Goal: Use online tool/utility: Use online tool/utility

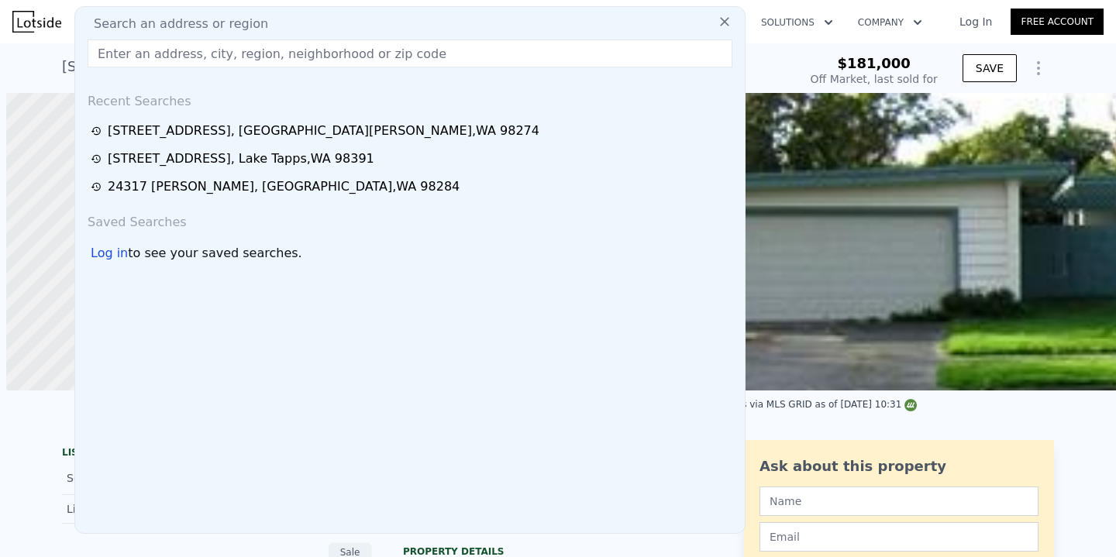
scroll to position [0, 6]
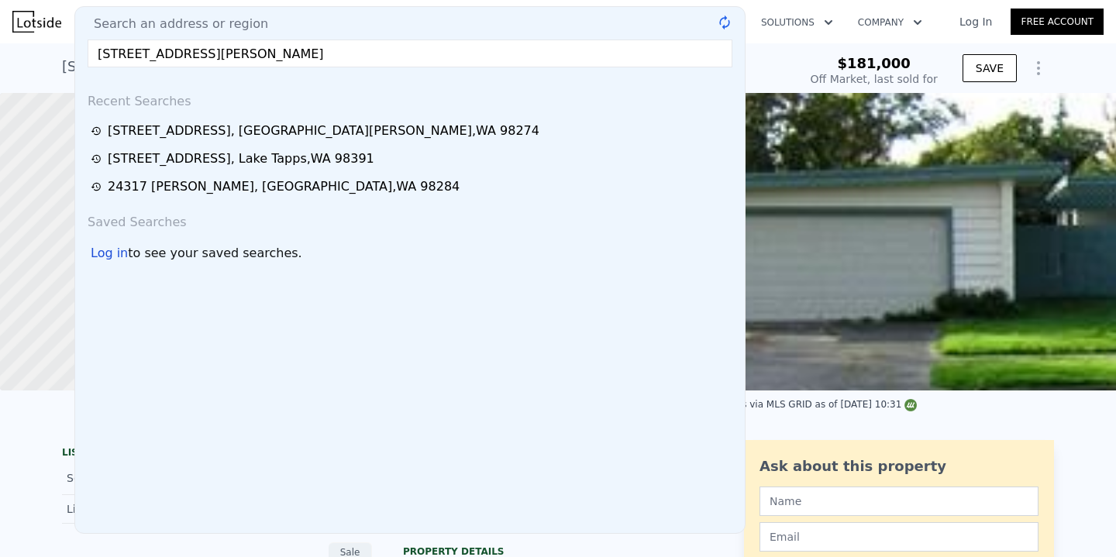
type input "[STREET_ADDRESS][PERSON_NAME]"
type input "$ 672,000"
type input "$ 425,556"
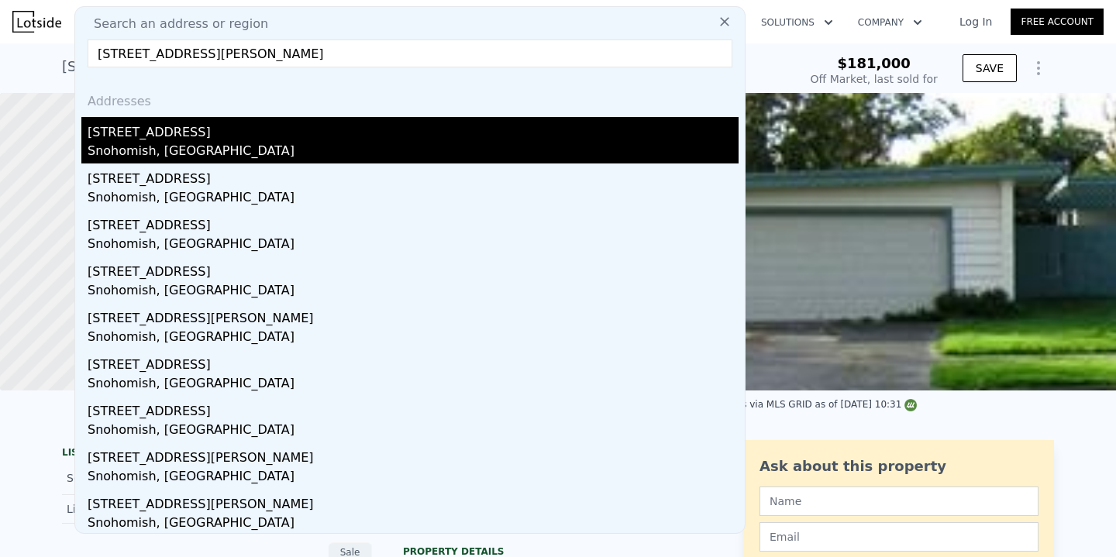
type input "[STREET_ADDRESS][PERSON_NAME]"
click at [194, 133] on div "[STREET_ADDRESS]" at bounding box center [413, 129] width 651 height 25
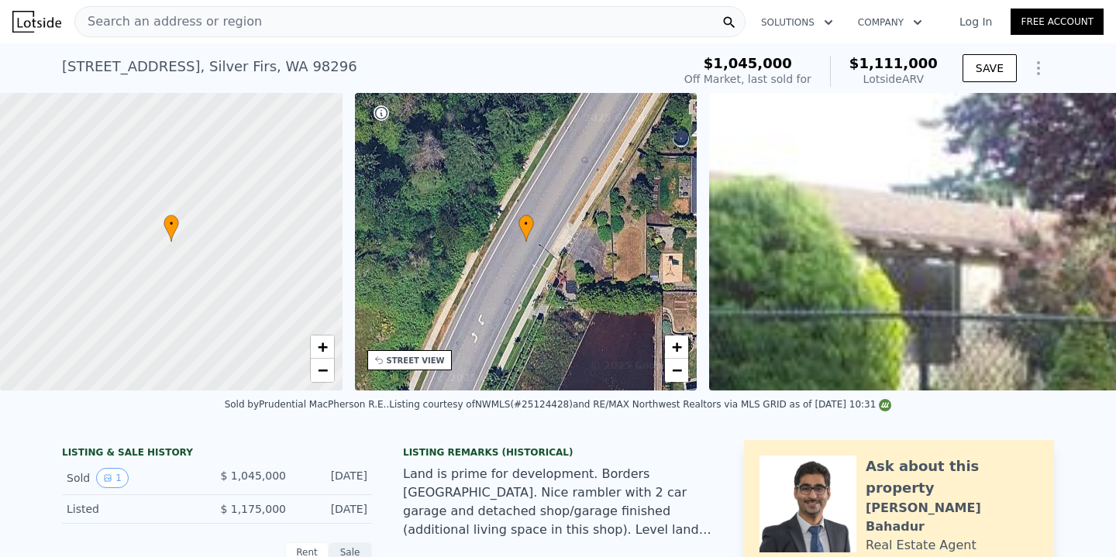
click at [260, 31] on div "Search an address or region" at bounding box center [409, 21] width 671 height 31
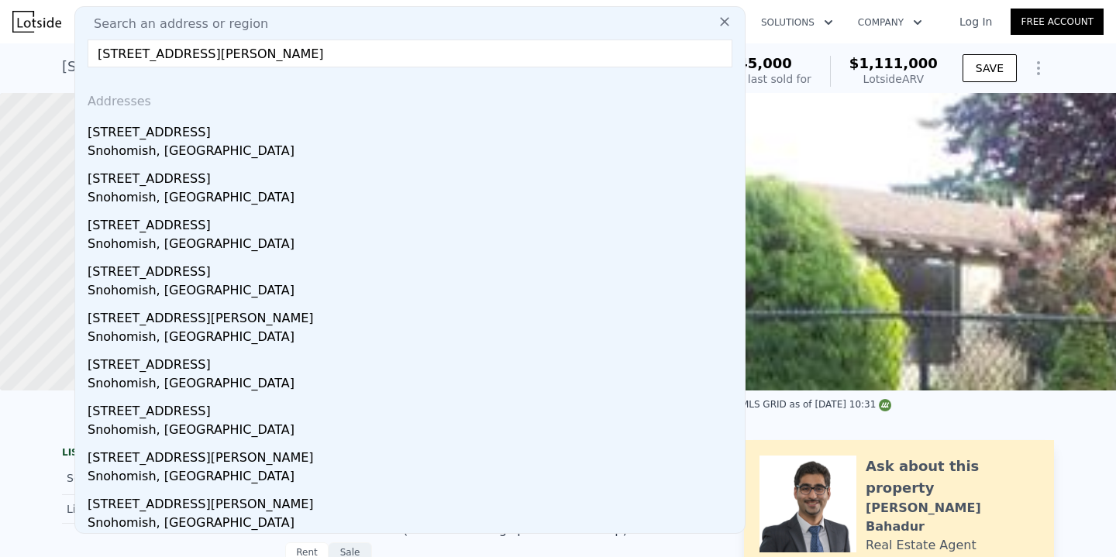
type input "[STREET_ADDRESS][PERSON_NAME]"
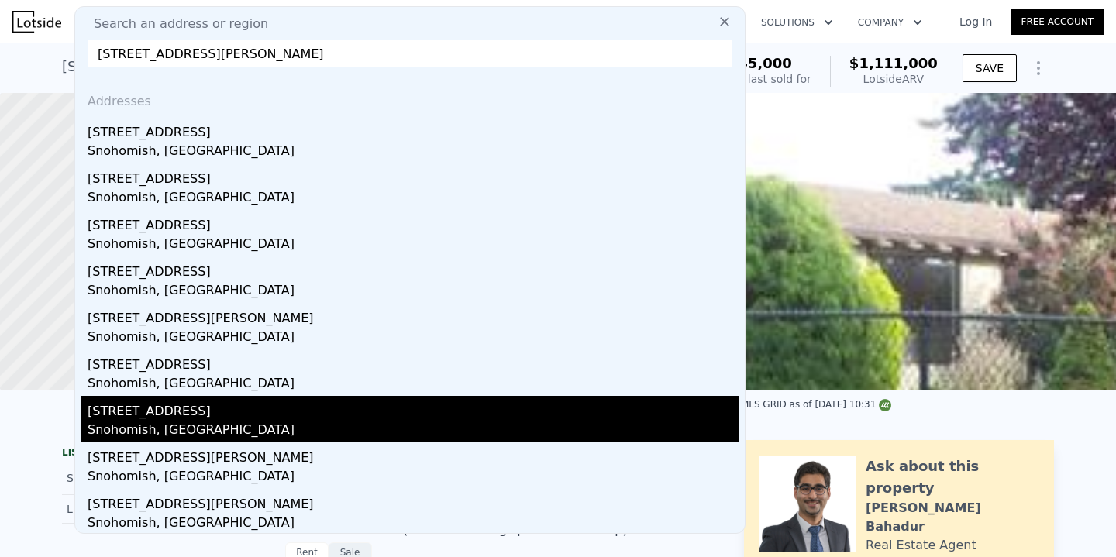
scroll to position [49, 0]
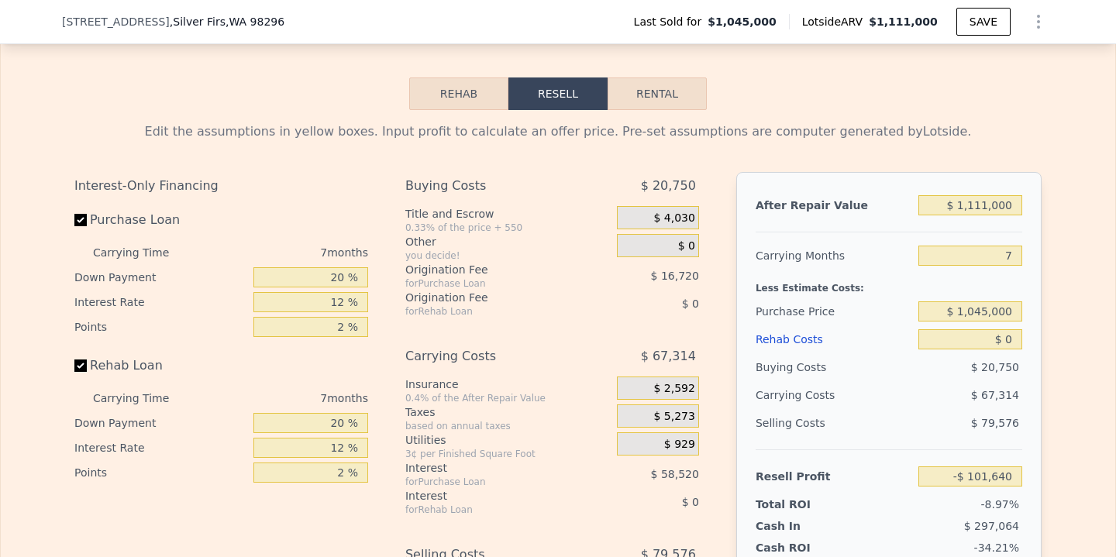
scroll to position [2050, 0]
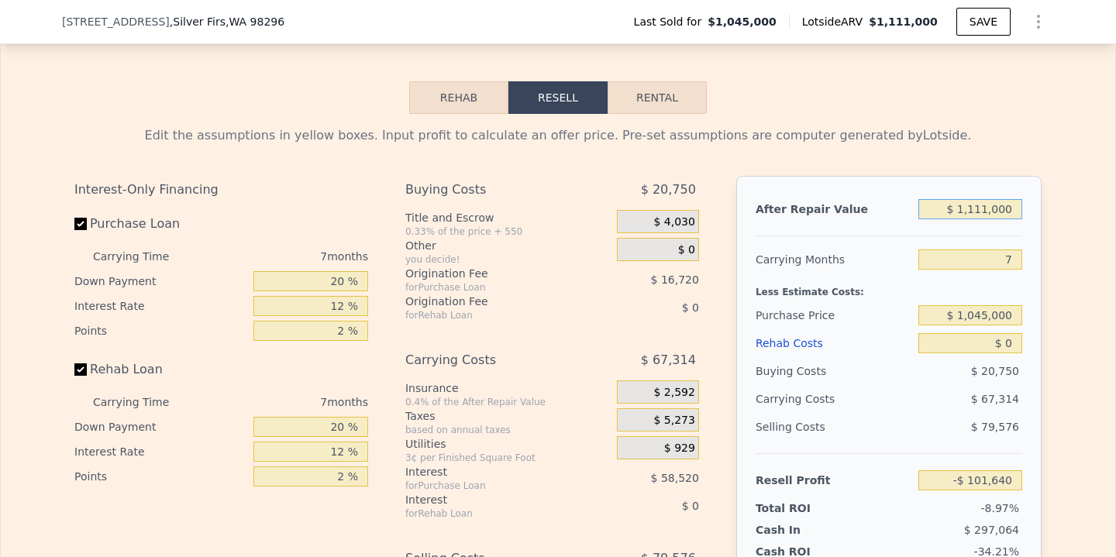
click at [995, 199] on input "$ 1,111,000" at bounding box center [970, 209] width 104 height 20
type input "$ 9"
type input "-$ 1,131,013"
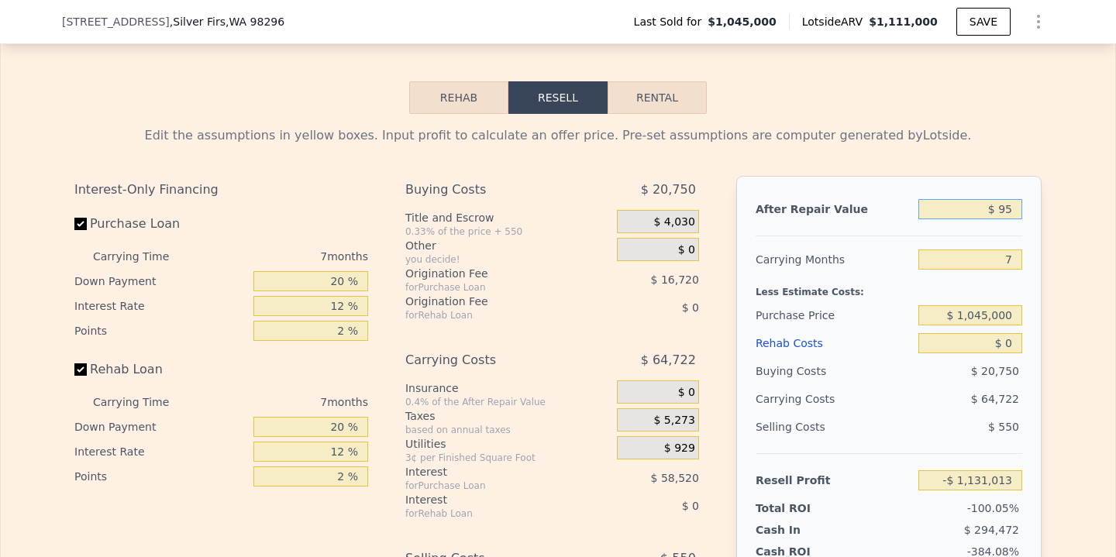
type input "$ 950"
type input "-$ 1,130,142"
type input "$ 9,500"
type input "-$ 1,122,221"
type input "$ 95,000"
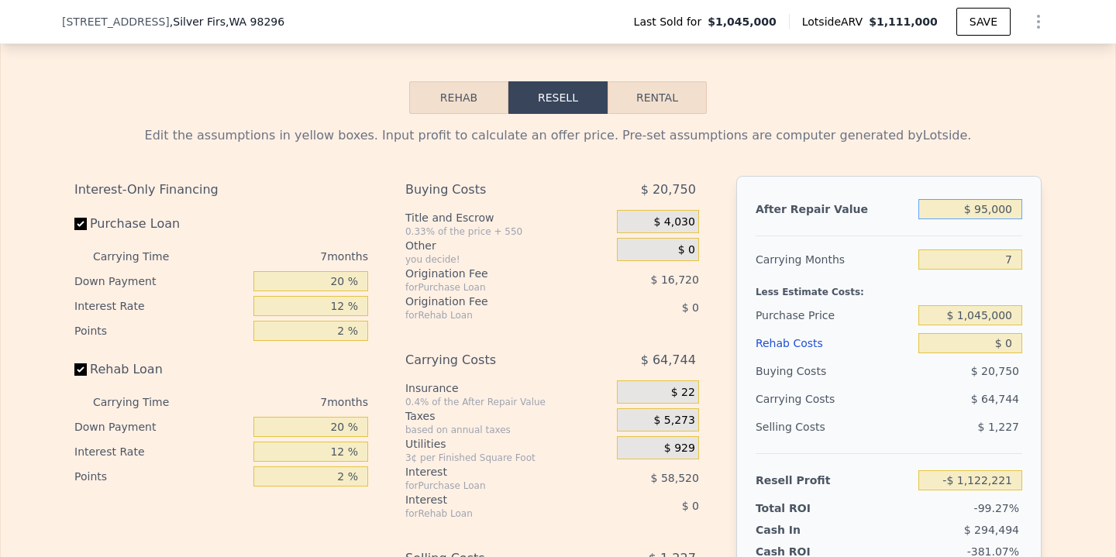
type input "-$ 1,043,001"
type input "$ 950,000"
type input "-$ 250,813"
type input "$ 950,000"
click at [1016, 249] on input "7" at bounding box center [970, 259] width 104 height 20
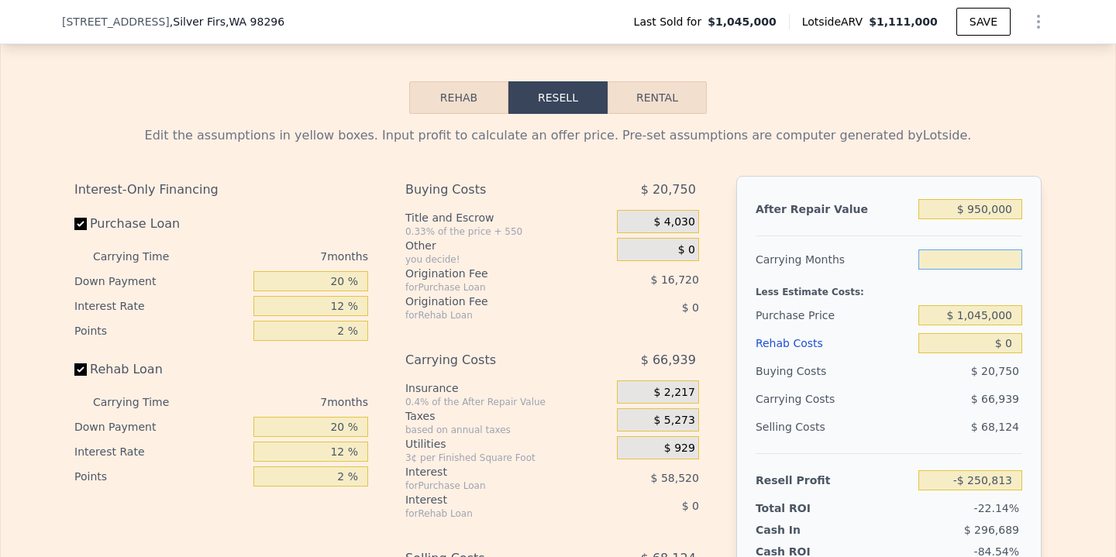
type input "5"
type input "-$ 231,687"
type input "5"
click at [990, 305] on input "$ 1,045,000" at bounding box center [970, 315] width 104 height 20
type input "$ 800,000"
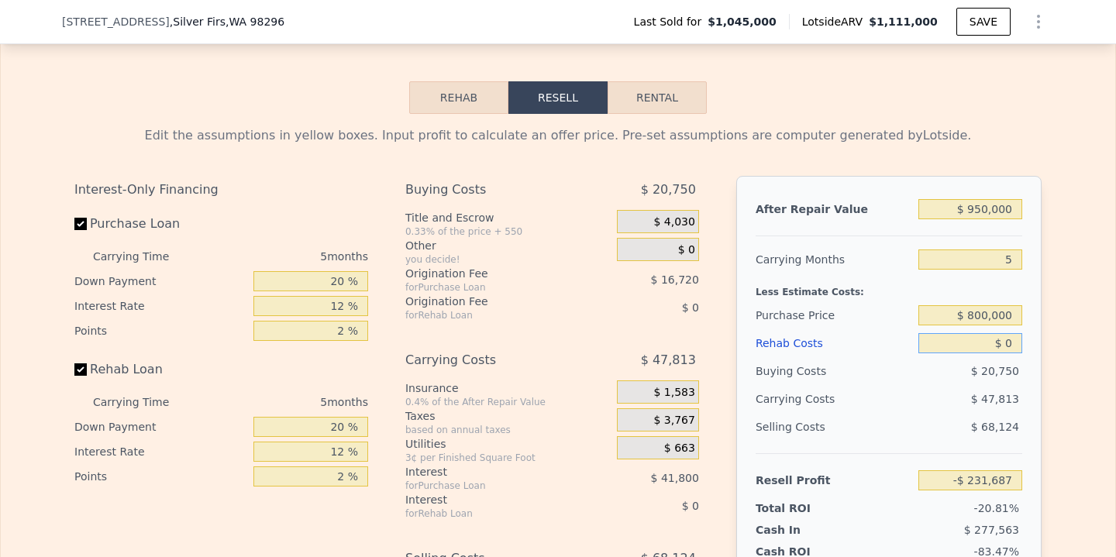
click at [1013, 333] on input "$ 0" at bounding box center [970, 343] width 104 height 20
type input "$ 27,849"
type input "$ 4"
type input "$ 27,845"
type input "$ 45"
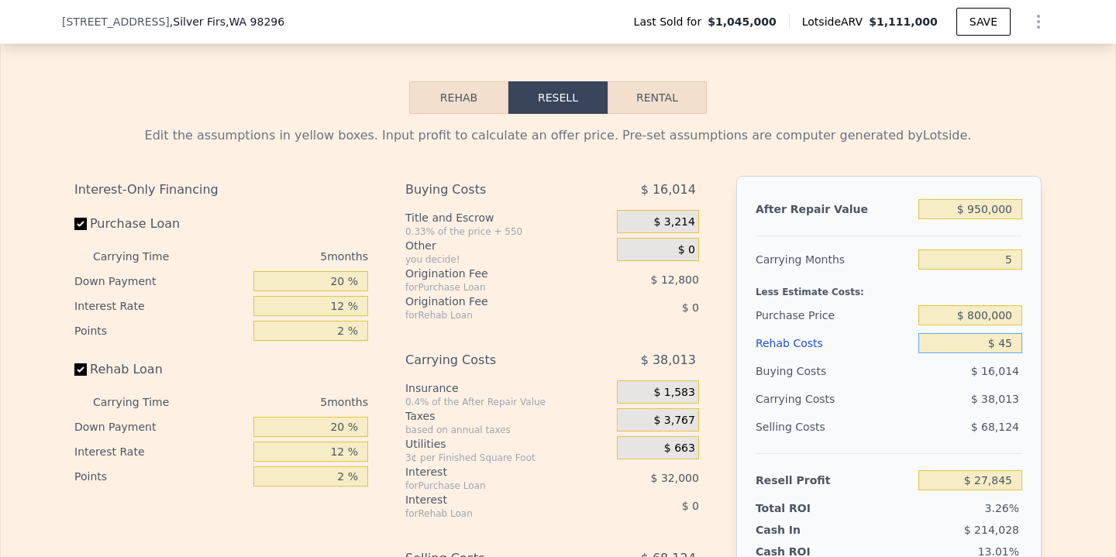
type input "$ 27,803"
type input "$ 450"
type input "$ 27,372"
type input "$ 4,500"
type input "$ 23,097"
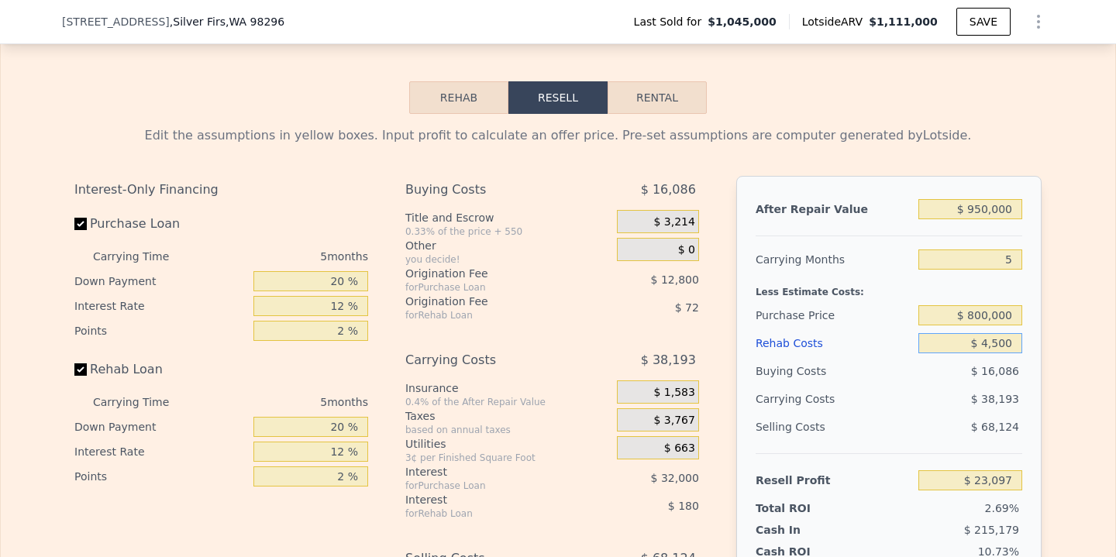
type input "$ 45,000"
type input "-$ 19,671"
type input "$ 4,500"
type input "$ 23,097"
type input "$ 450"
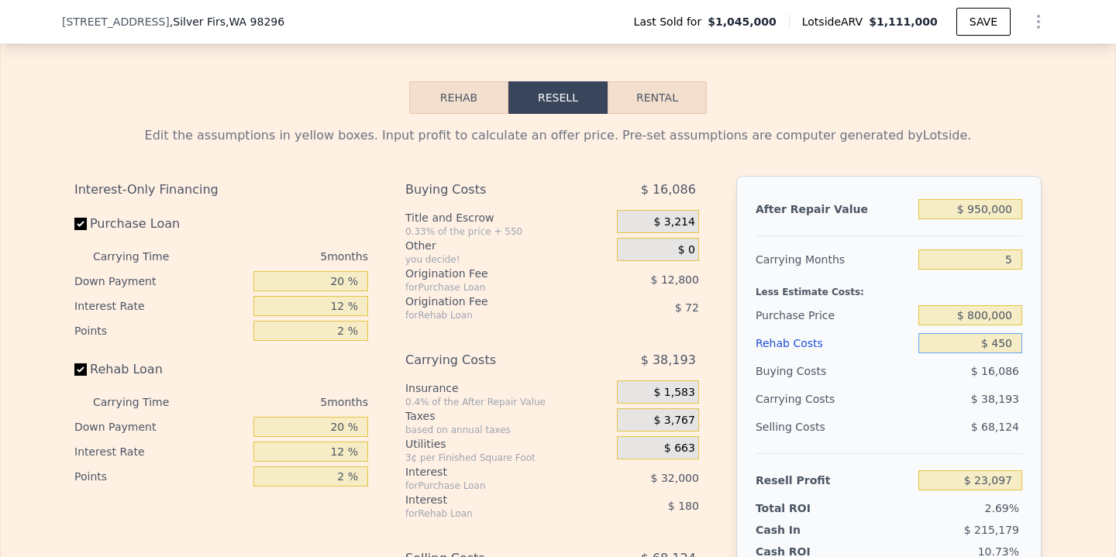
type input "$ 27,372"
type input "$ 45"
type input "$ 27,803"
type input "$ 4"
type input "$ 27,845"
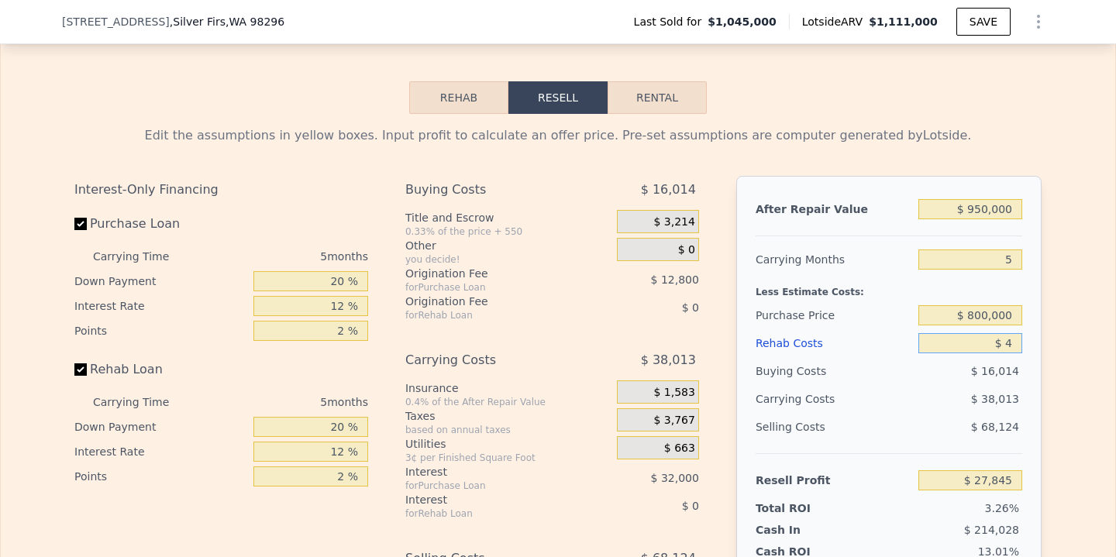
type input "$ 40"
type input "$ 27,808"
type input "$ 400"
type input "$ 27,428"
type input "$ 40"
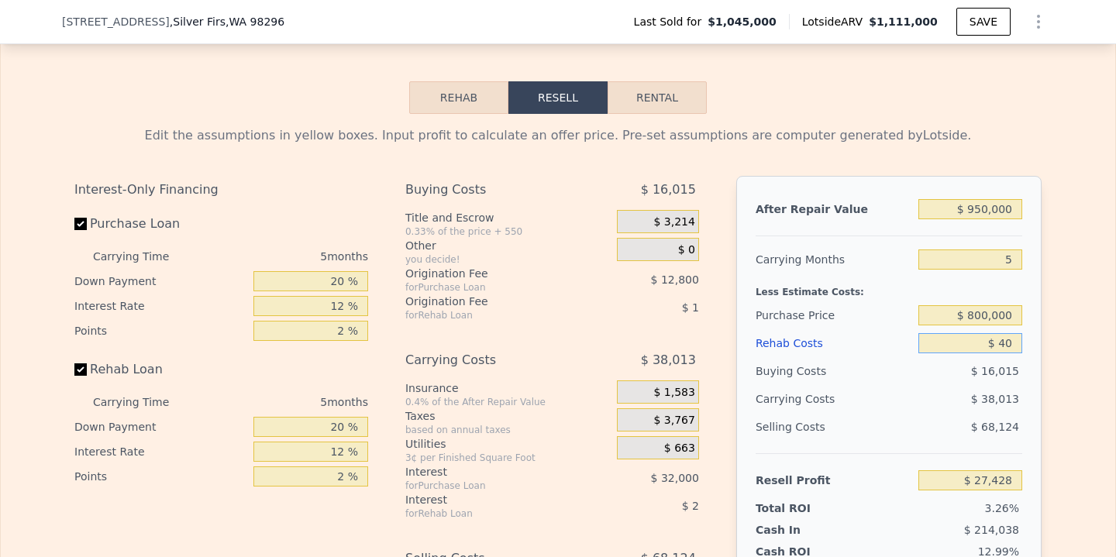
type input "$ 27,808"
type input "$ 4"
type input "$ 27,845"
type input "$ 3"
type input "$ 27,846"
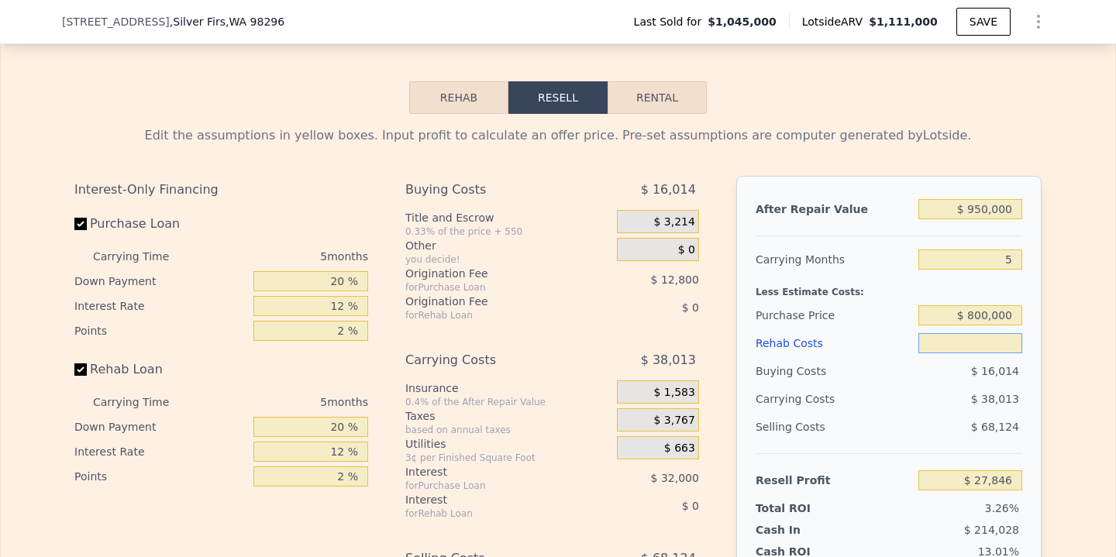
type input "$ 2"
type input "$ 27,847"
type input "$ 20"
type input "$ 27,829"
type input "$ 200"
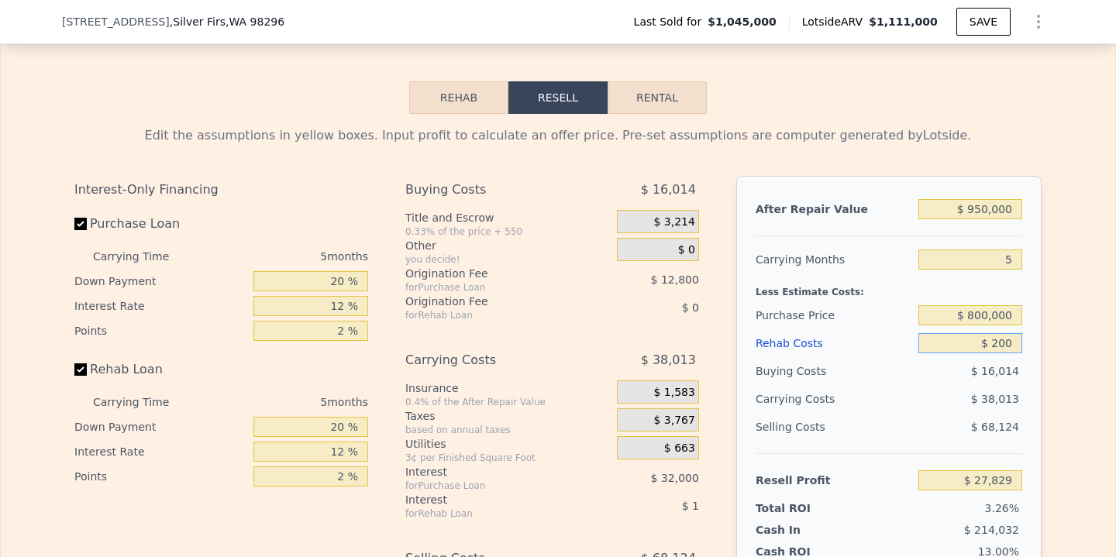
type input "$ 27,636"
type input "$ 2,000"
type input "$ 25,737"
type input "$ 20,000"
type input "$ 6,729"
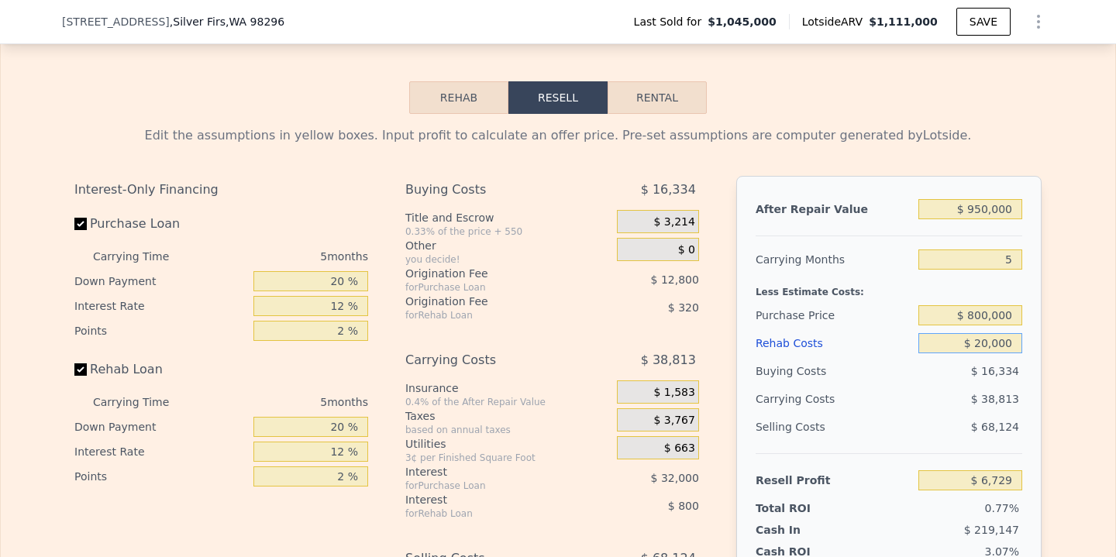
type input "$ 20,000"
click at [1012, 249] on input "5" at bounding box center [970, 259] width 104 height 20
type input "3"
type input "$ 22,254"
type input "3"
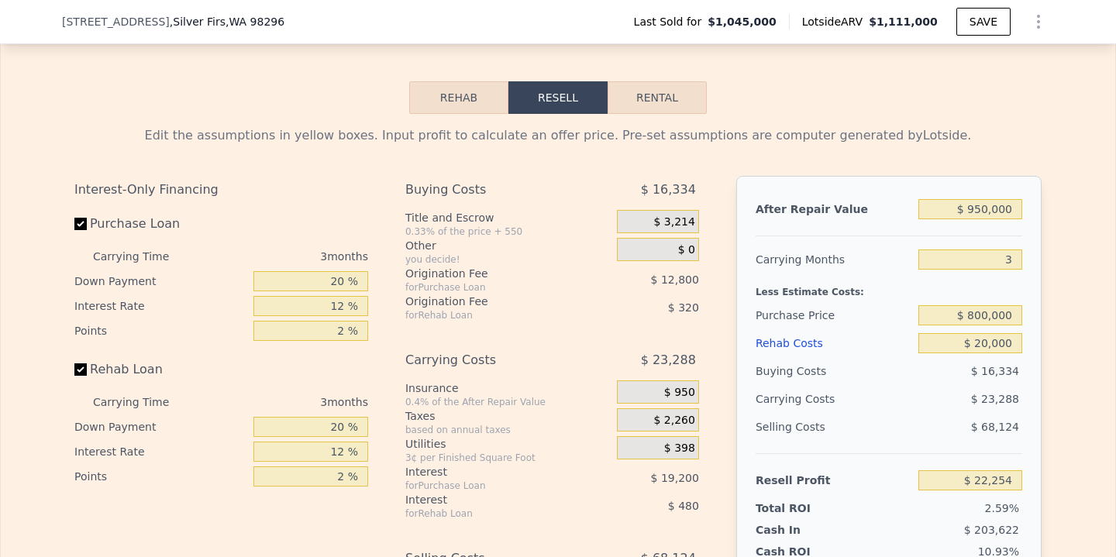
click at [1044, 311] on div "Edit the assumptions in yellow boxes. Input profit to calculate an offer price.…" at bounding box center [558, 402] width 992 height 576
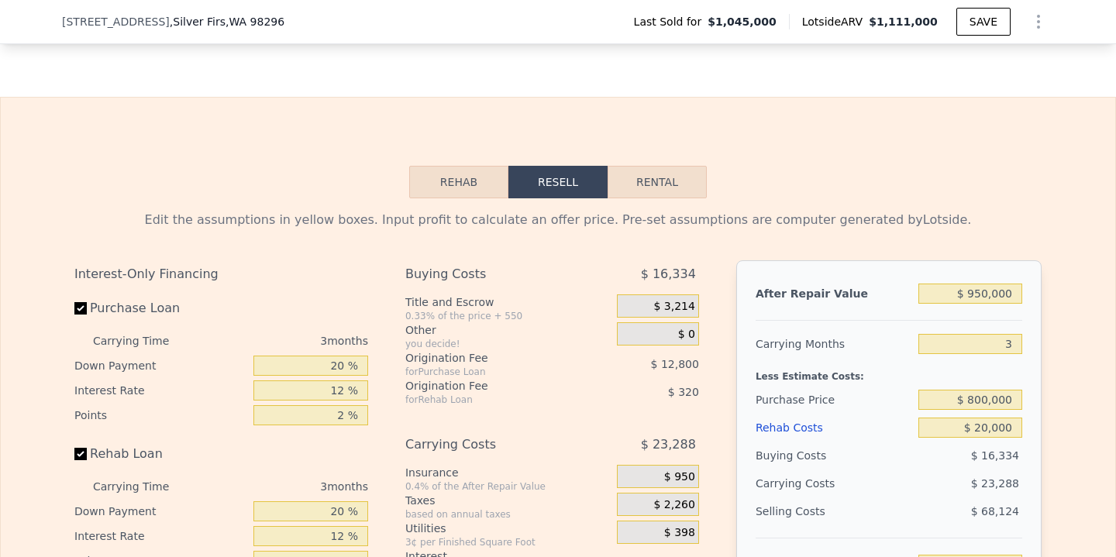
scroll to position [1967, 0]
